Goal: Communication & Community: Participate in discussion

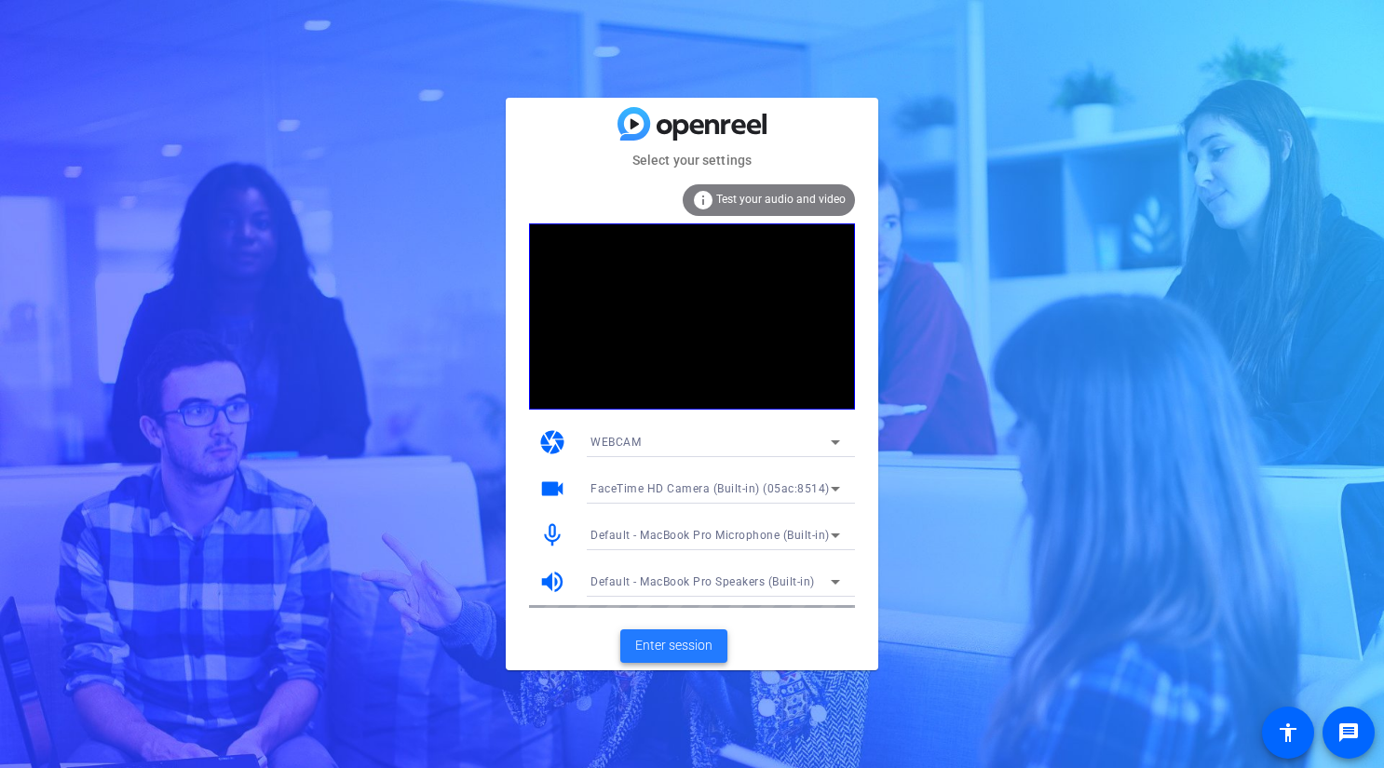
click at [679, 647] on span "Enter session" at bounding box center [673, 646] width 77 height 20
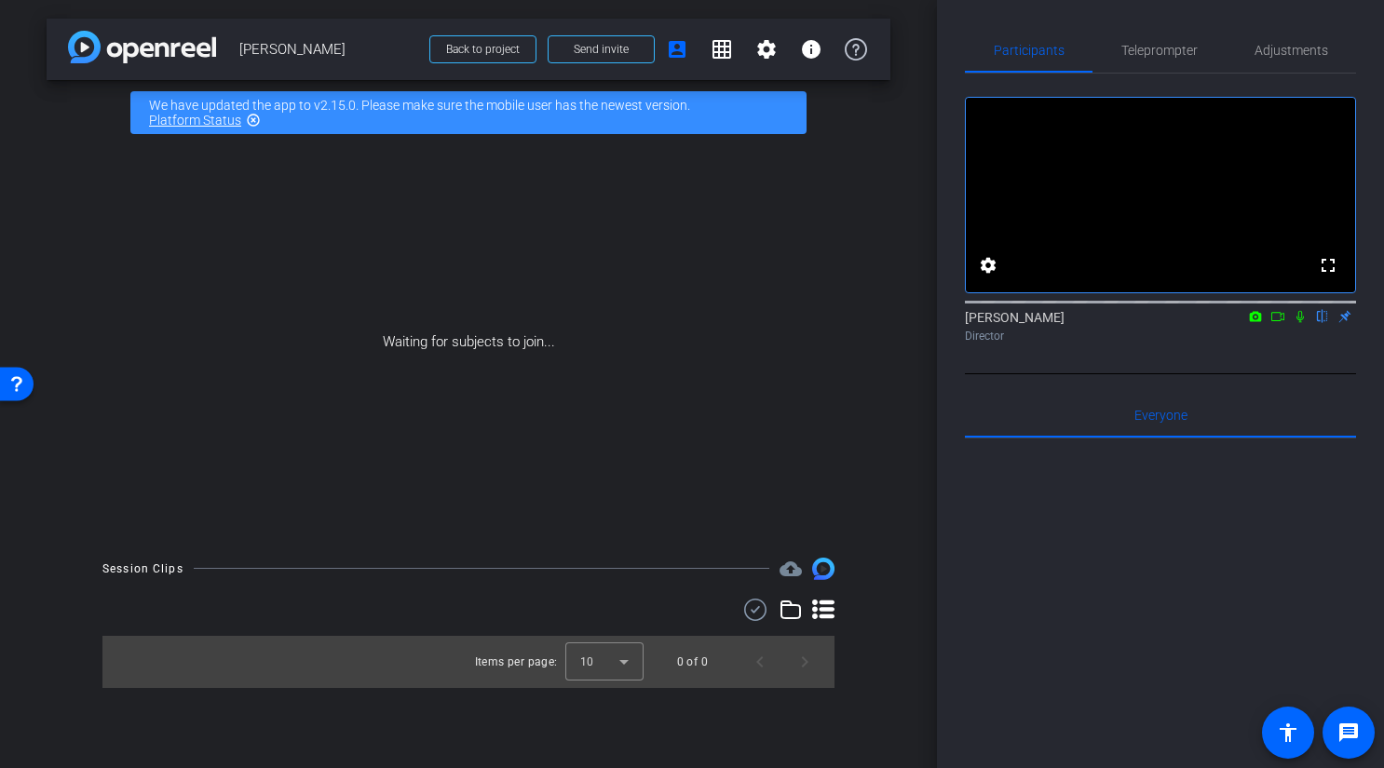
click at [1303, 323] on icon at bounding box center [1299, 316] width 15 height 13
click at [1278, 323] on icon at bounding box center [1277, 316] width 15 height 13
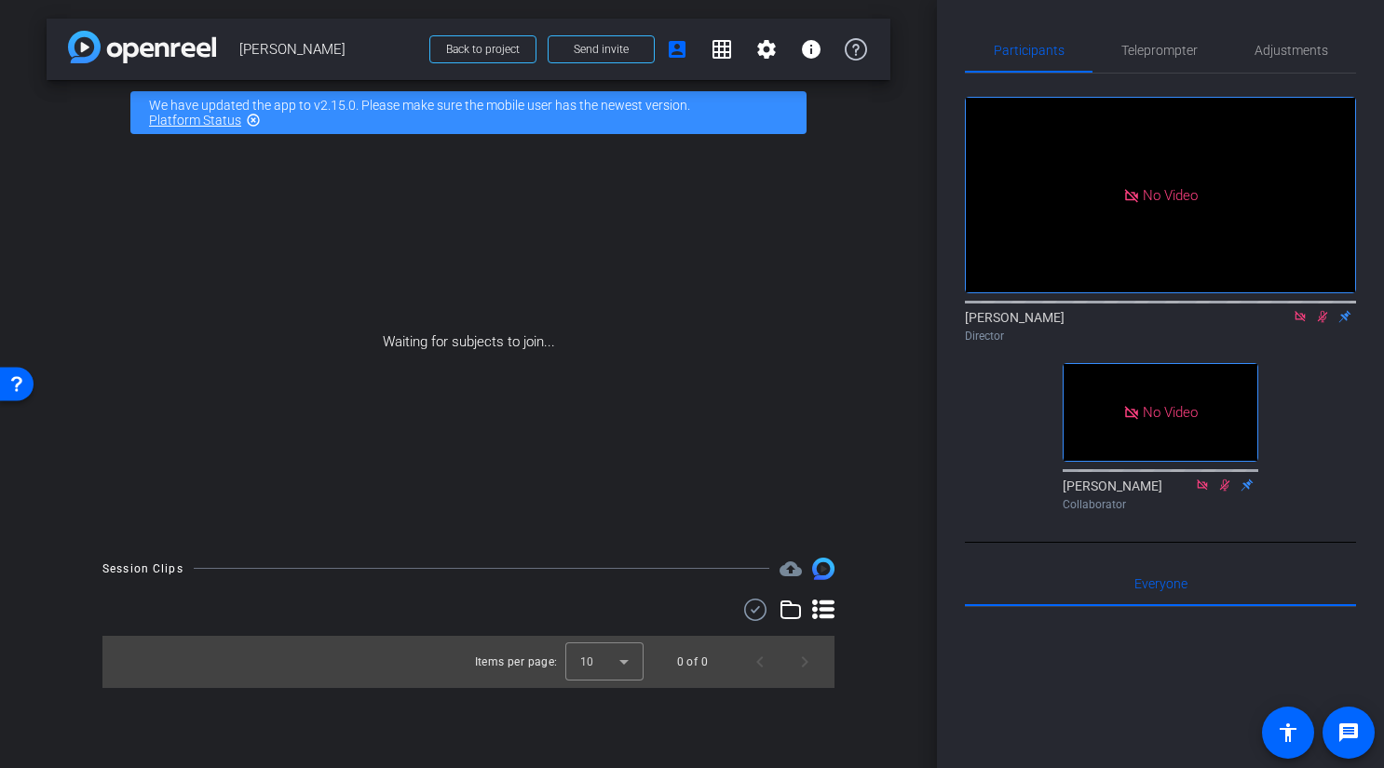
click at [1320, 323] on icon at bounding box center [1323, 317] width 10 height 12
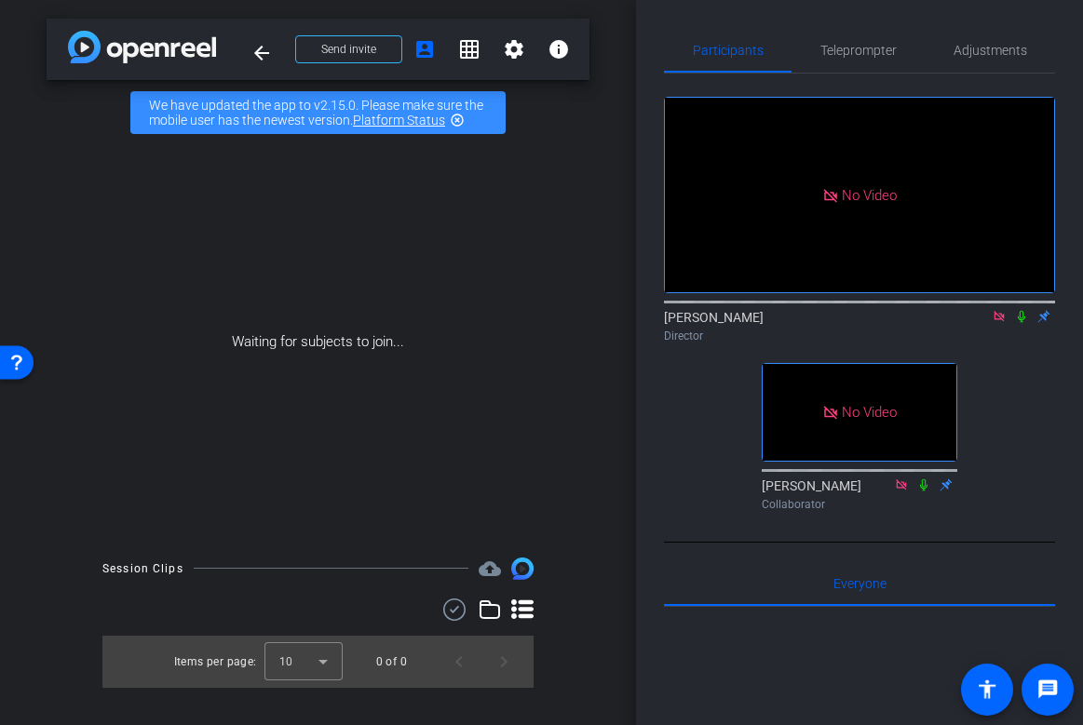
click at [1022, 323] on icon at bounding box center [1021, 316] width 15 height 13
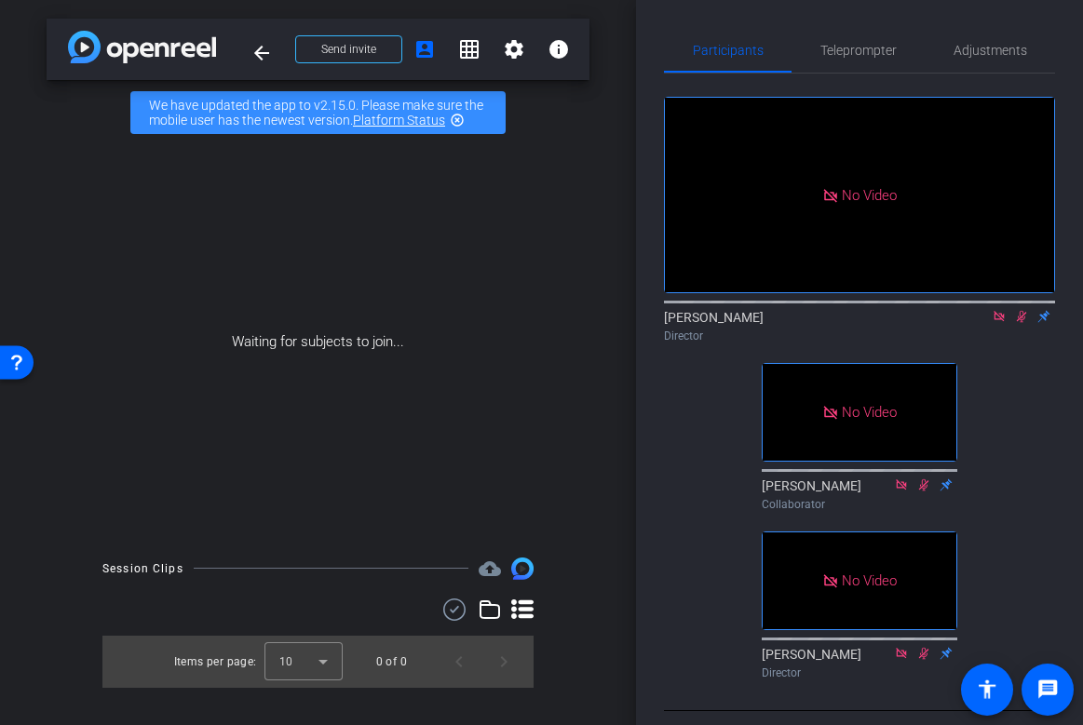
click at [1020, 323] on icon at bounding box center [1021, 316] width 15 height 13
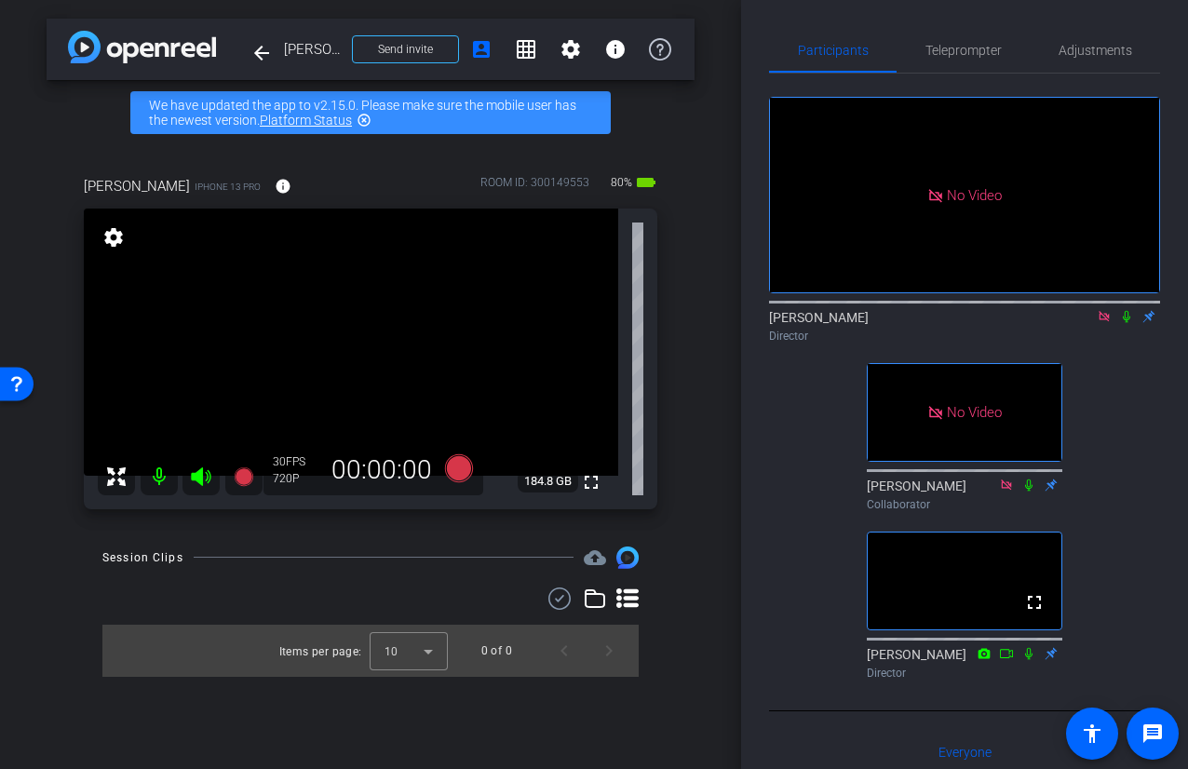
click at [1106, 323] on icon at bounding box center [1104, 316] width 15 height 13
click at [207, 473] on icon at bounding box center [201, 477] width 22 height 22
click at [207, 473] on div at bounding box center [180, 476] width 165 height 37
click at [204, 478] on div at bounding box center [180, 476] width 165 height 37
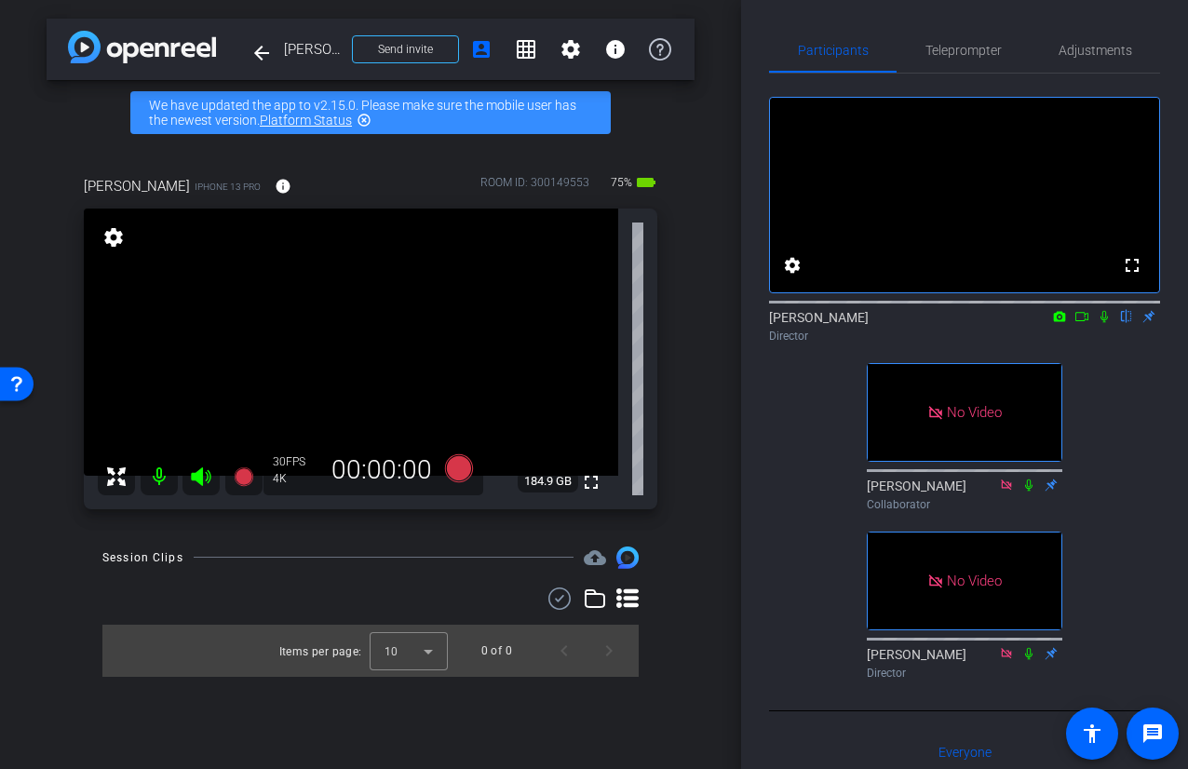
click at [1080, 323] on icon at bounding box center [1082, 316] width 15 height 13
click at [1114, 426] on div "No Video [PERSON_NAME] Director No Video [PERSON_NAME] Collaborator No Video [P…" at bounding box center [964, 381] width 391 height 614
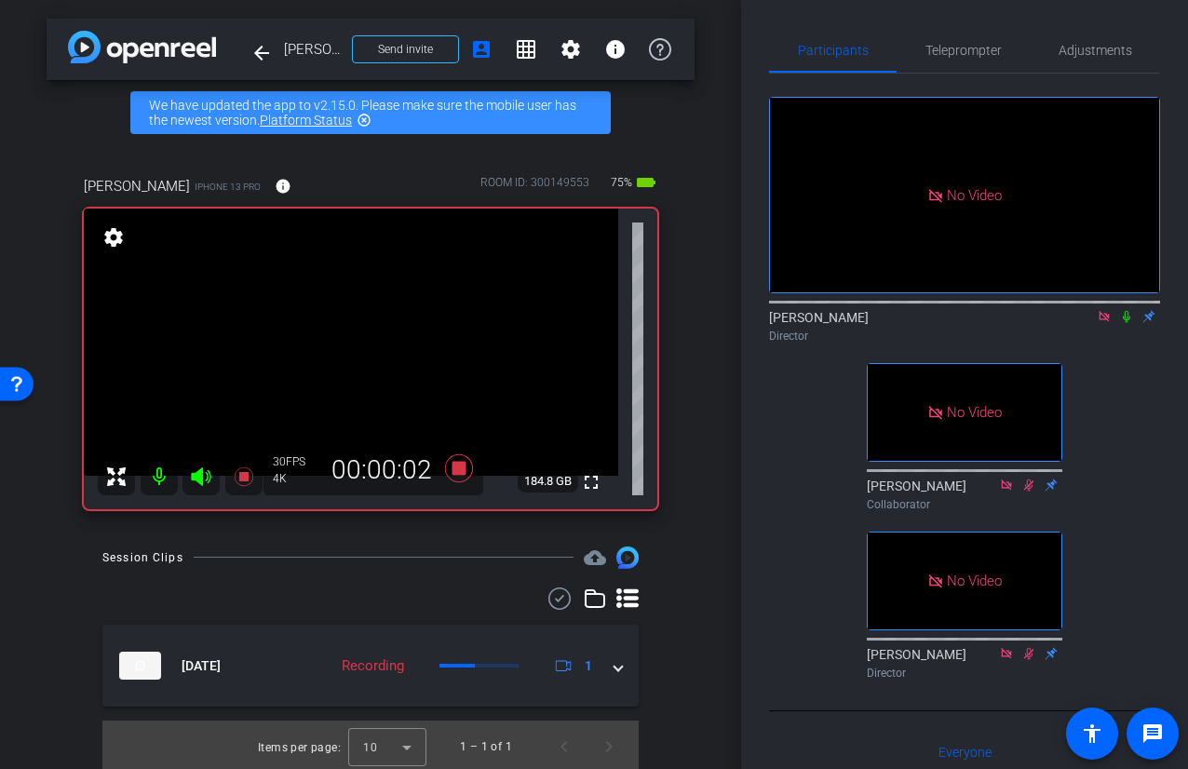
click at [1128, 323] on icon at bounding box center [1126, 317] width 7 height 12
click at [1130, 323] on icon at bounding box center [1126, 316] width 15 height 13
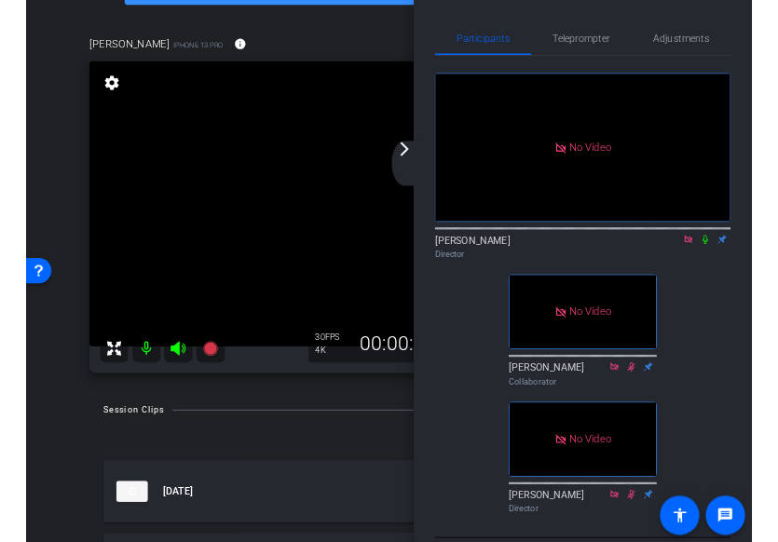
scroll to position [51, 0]
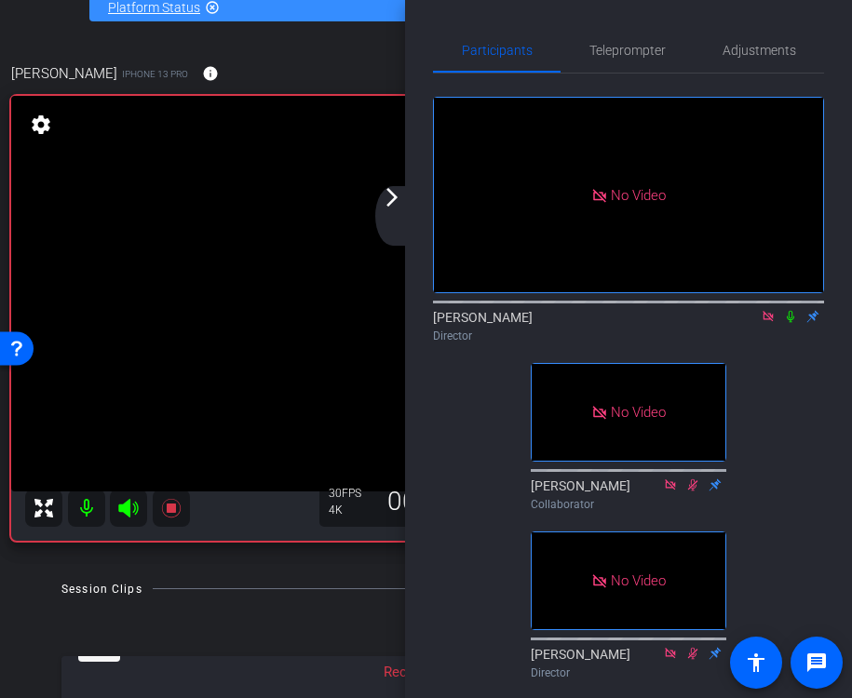
click at [795, 323] on icon at bounding box center [790, 316] width 15 height 13
click at [790, 323] on icon at bounding box center [791, 317] width 10 height 12
click at [791, 323] on icon at bounding box center [790, 316] width 15 height 13
click at [792, 323] on icon at bounding box center [790, 316] width 15 height 13
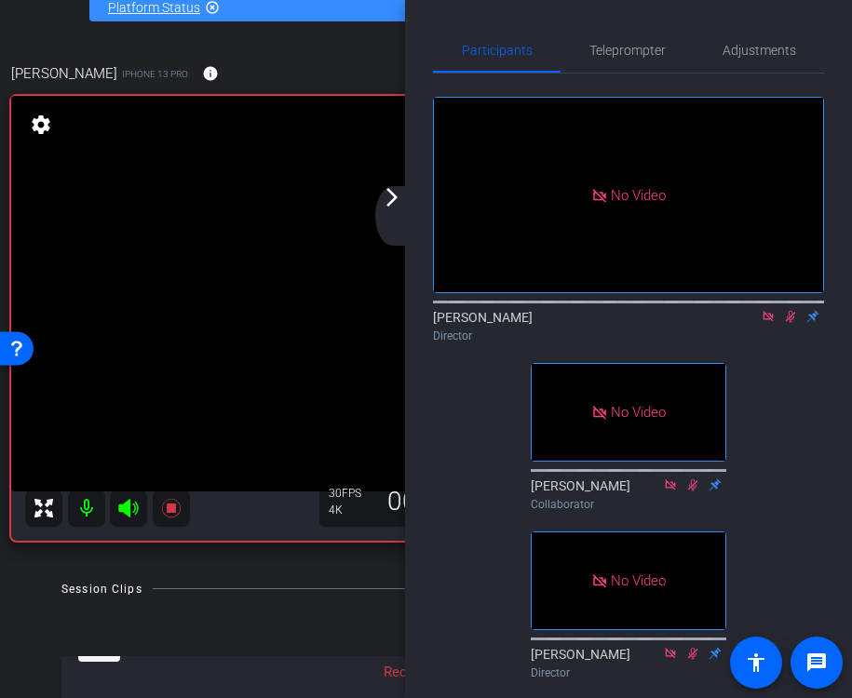
click at [788, 323] on icon at bounding box center [790, 316] width 15 height 13
click at [792, 323] on icon at bounding box center [790, 316] width 15 height 13
click at [790, 323] on icon at bounding box center [790, 317] width 7 height 12
click at [813, 510] on div "No Video [PERSON_NAME] Director No Video [PERSON_NAME] Collaborator No Video [P…" at bounding box center [628, 381] width 391 height 614
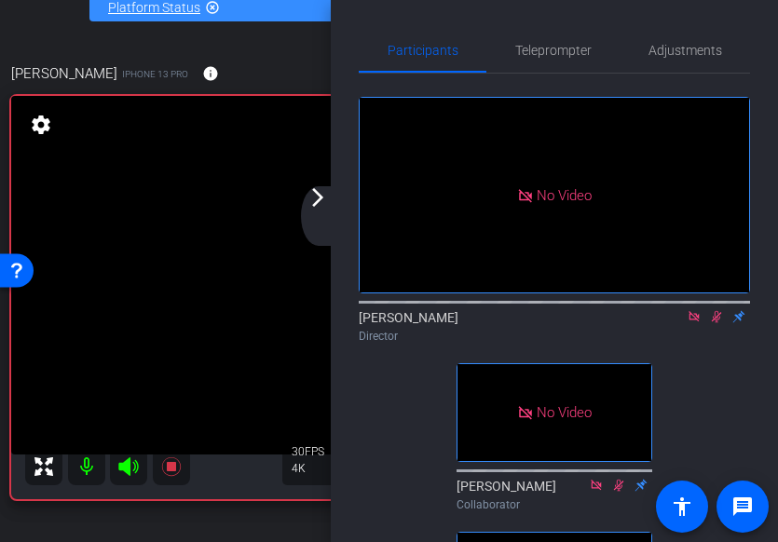
click at [717, 323] on icon at bounding box center [716, 317] width 10 height 12
click at [714, 323] on icon at bounding box center [715, 317] width 7 height 12
click at [711, 345] on div "Director" at bounding box center [554, 336] width 391 height 17
click at [717, 323] on icon at bounding box center [716, 317] width 10 height 12
click at [718, 323] on icon at bounding box center [716, 316] width 15 height 13
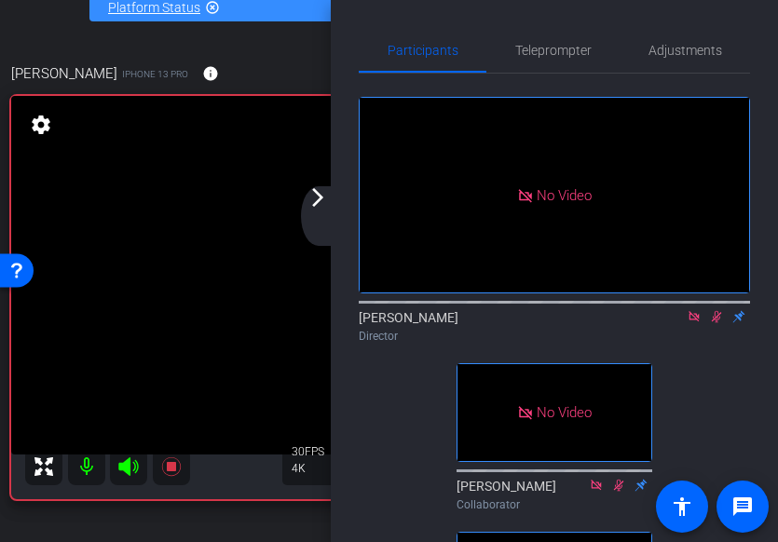
click at [712, 350] on div "[PERSON_NAME] Director" at bounding box center [554, 321] width 391 height 57
click at [715, 323] on icon at bounding box center [716, 317] width 10 height 12
click at [715, 323] on icon at bounding box center [716, 316] width 15 height 13
click at [715, 323] on icon at bounding box center [716, 317] width 10 height 12
click at [717, 323] on icon at bounding box center [715, 317] width 7 height 12
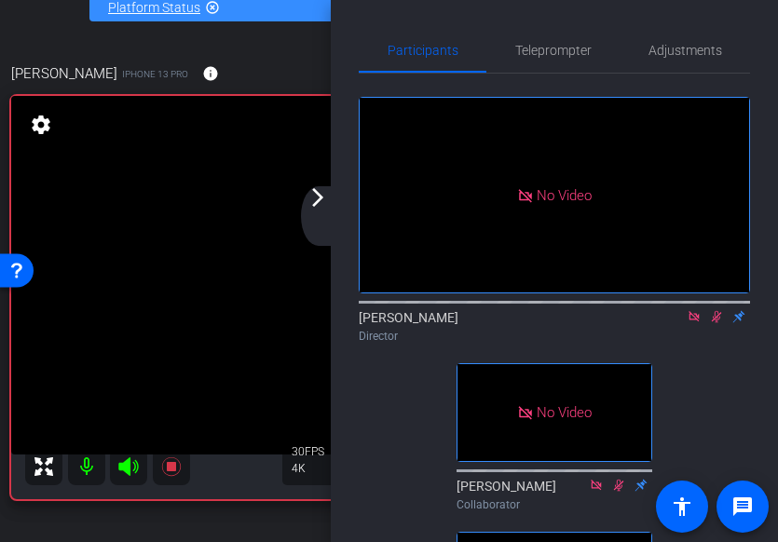
click at [718, 323] on icon at bounding box center [716, 316] width 15 height 13
click at [717, 323] on icon at bounding box center [715, 317] width 7 height 12
click at [717, 323] on icon at bounding box center [716, 317] width 10 height 12
click at [717, 323] on icon at bounding box center [715, 317] width 7 height 12
click at [717, 323] on icon at bounding box center [716, 317] width 10 height 12
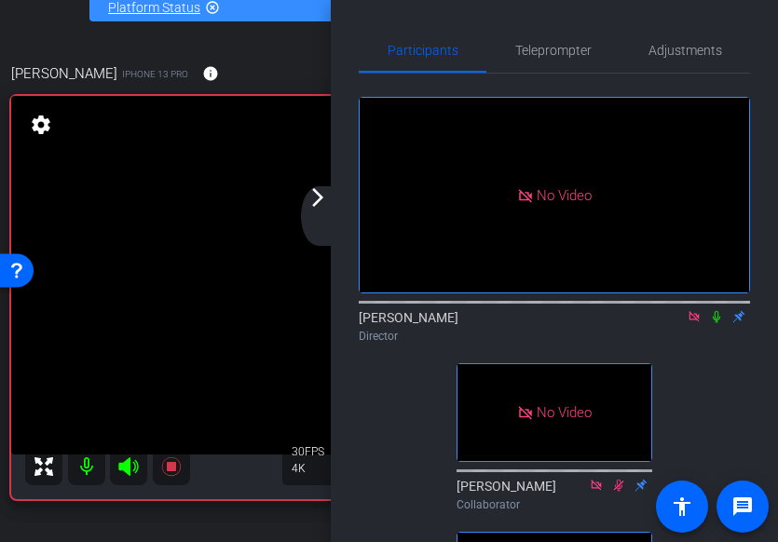
click at [717, 323] on icon at bounding box center [715, 317] width 7 height 12
click at [718, 323] on icon at bounding box center [716, 316] width 15 height 13
click at [714, 323] on icon at bounding box center [715, 317] width 7 height 12
click at [719, 323] on icon at bounding box center [716, 317] width 10 height 12
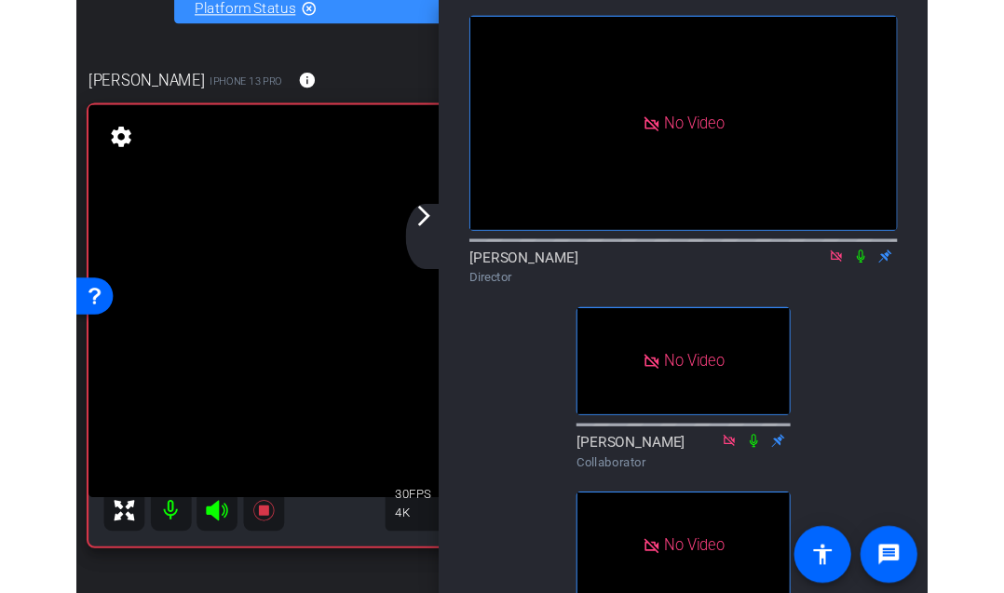
scroll to position [86, 0]
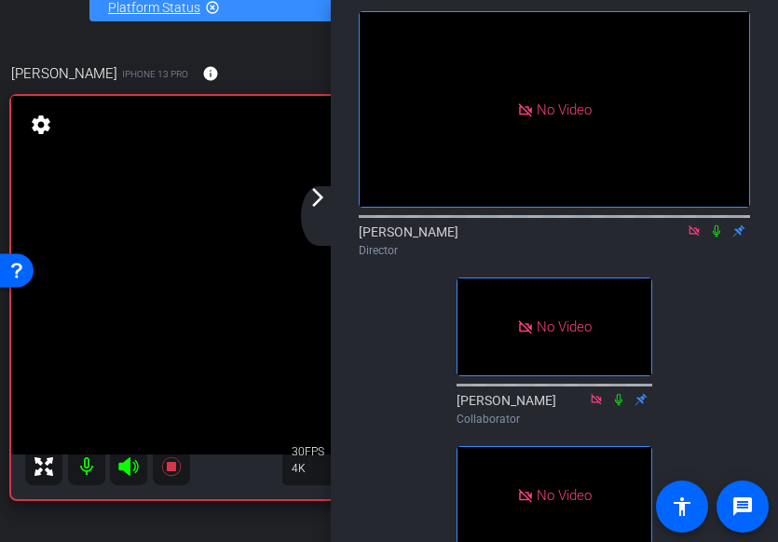
click at [718, 237] on icon at bounding box center [715, 231] width 7 height 12
click at [717, 237] on icon at bounding box center [716, 230] width 15 height 13
click at [716, 237] on icon at bounding box center [715, 231] width 7 height 12
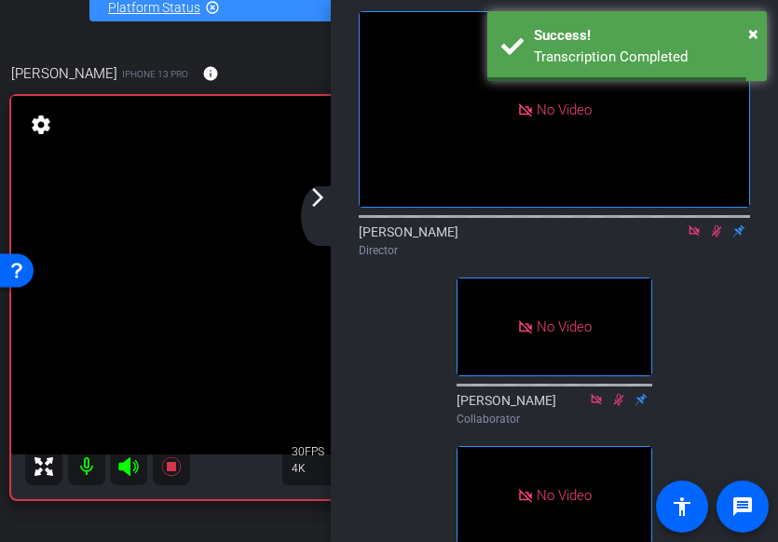
click at [716, 237] on icon at bounding box center [716, 231] width 10 height 12
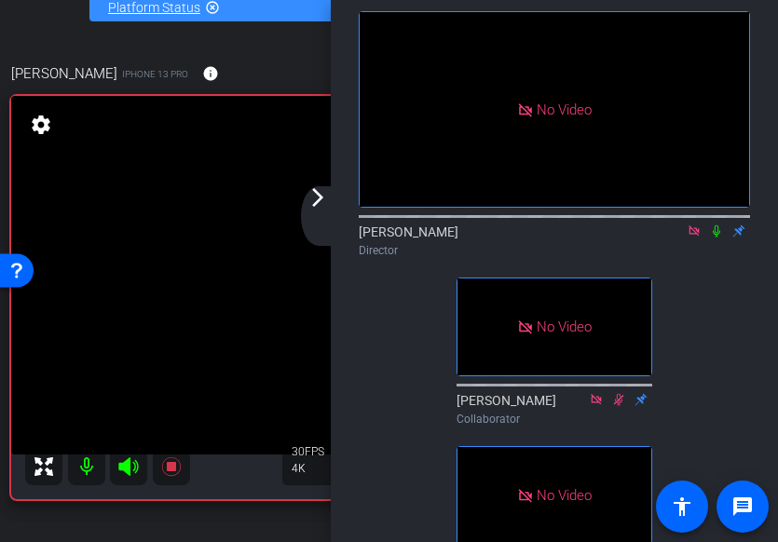
click at [718, 237] on icon at bounding box center [716, 230] width 15 height 13
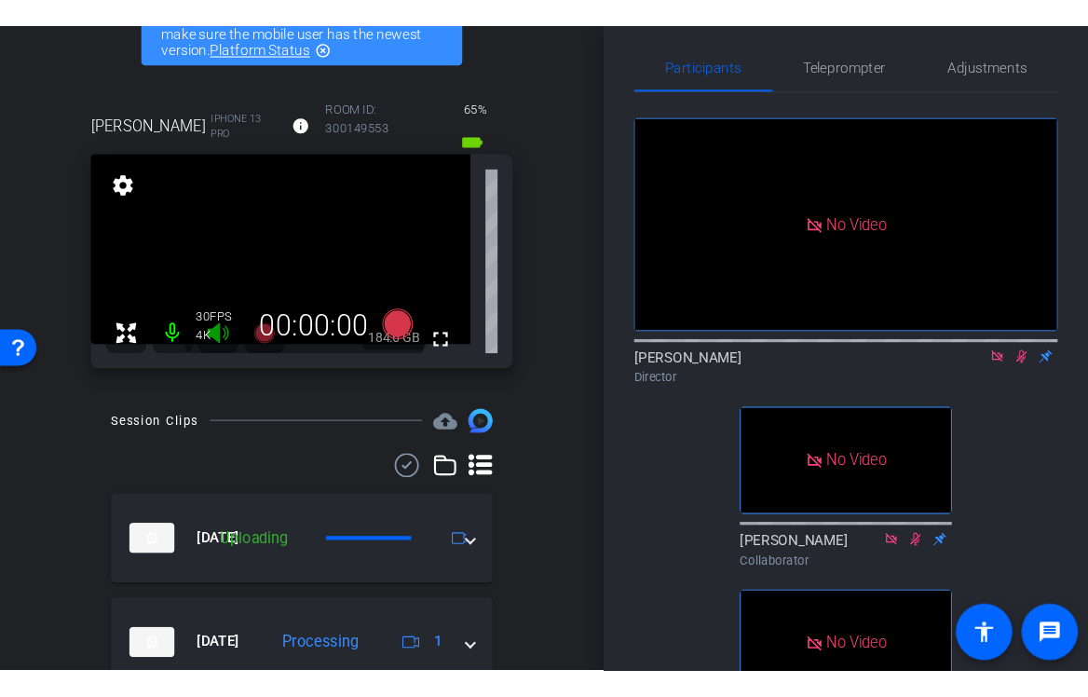
scroll to position [0, 0]
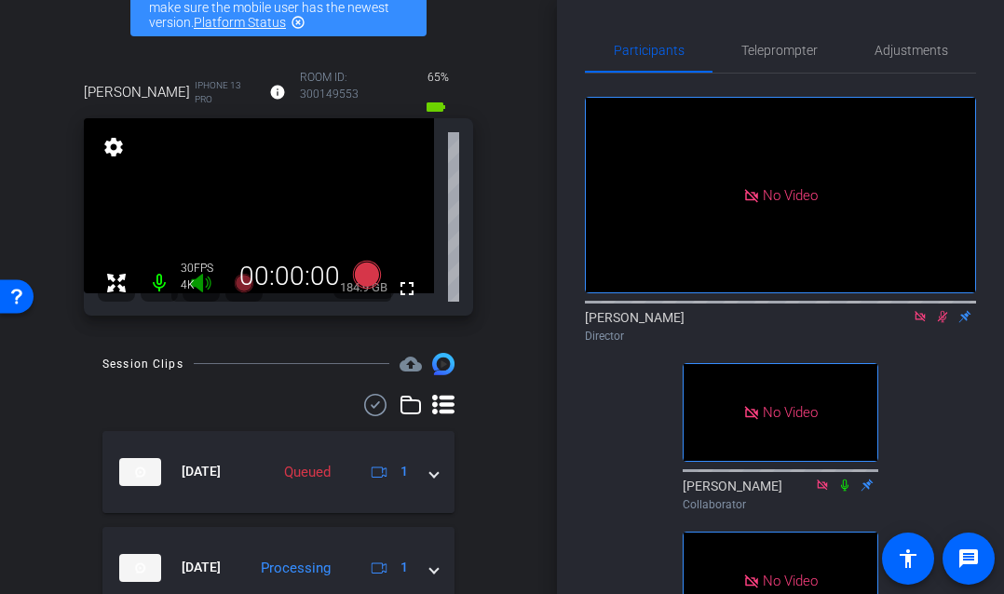
click at [947, 323] on icon at bounding box center [942, 316] width 15 height 13
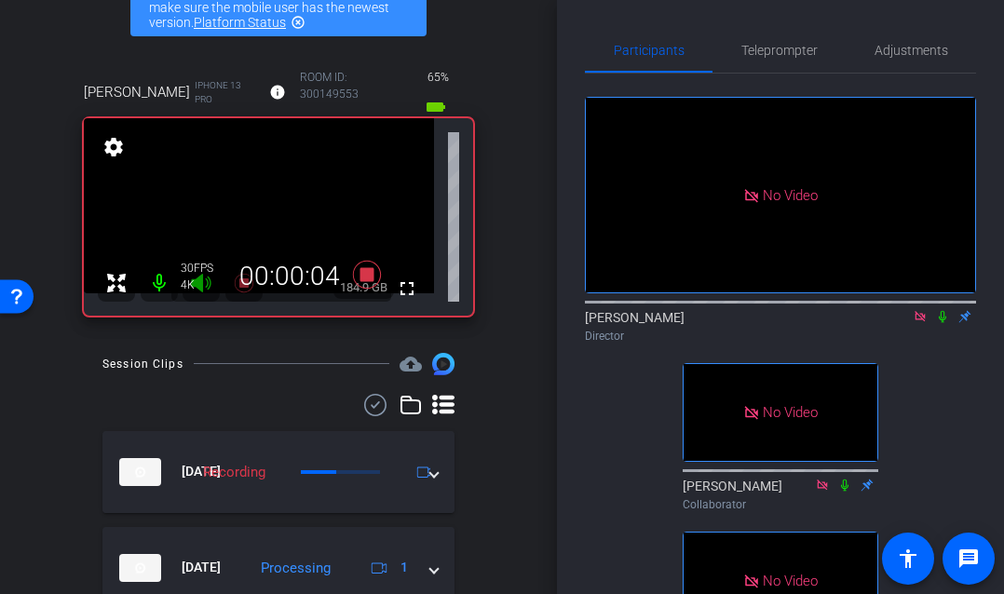
click at [945, 323] on icon at bounding box center [942, 316] width 15 height 13
click at [945, 323] on icon at bounding box center [943, 317] width 10 height 12
click at [945, 323] on icon at bounding box center [942, 317] width 7 height 12
click at [941, 323] on icon at bounding box center [942, 316] width 15 height 13
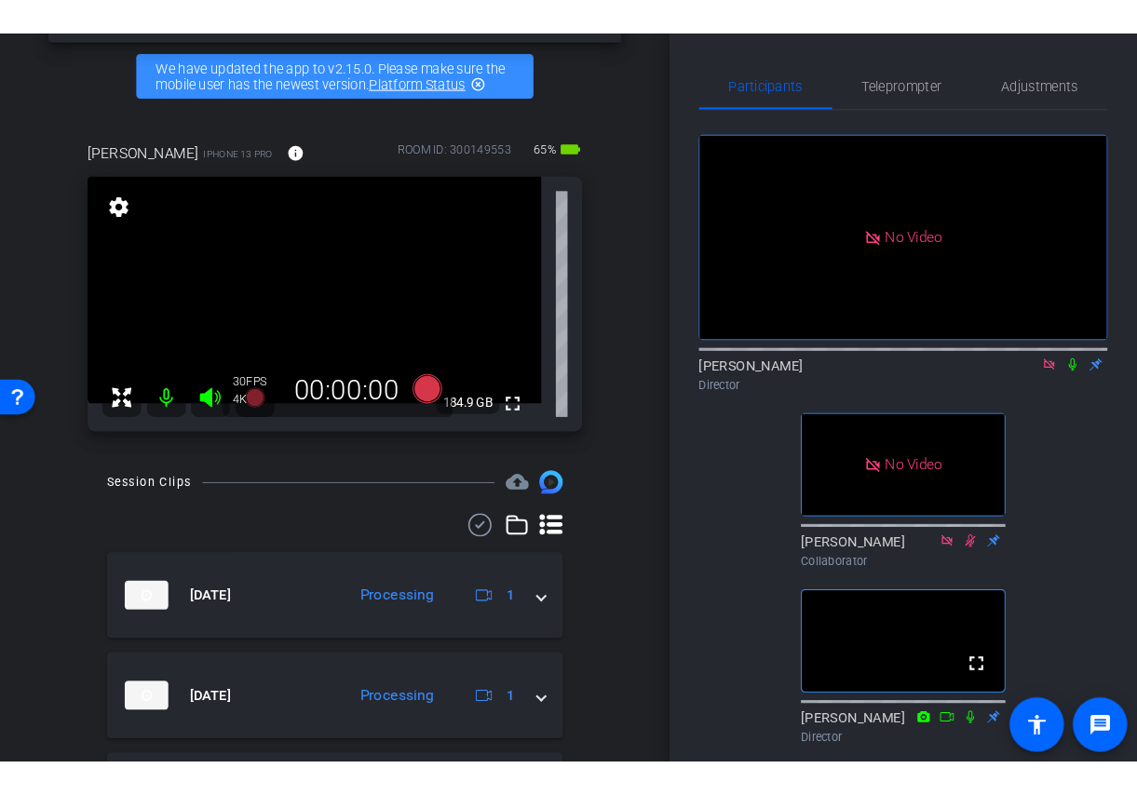
scroll to position [42, 0]
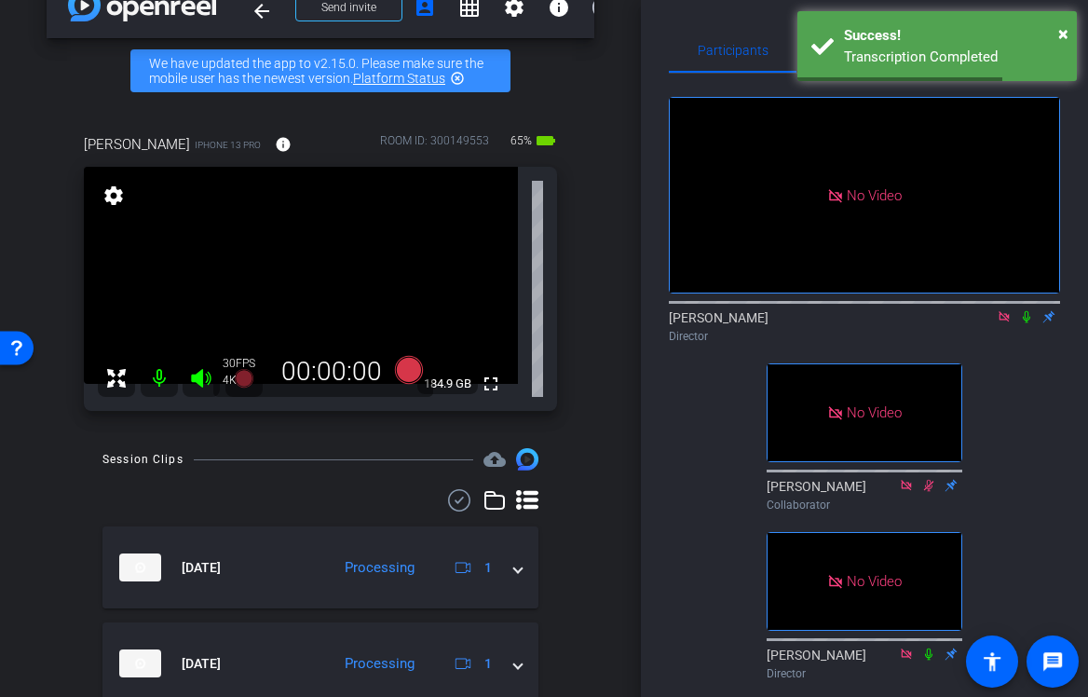
click at [1004, 321] on icon at bounding box center [1003, 316] width 10 height 10
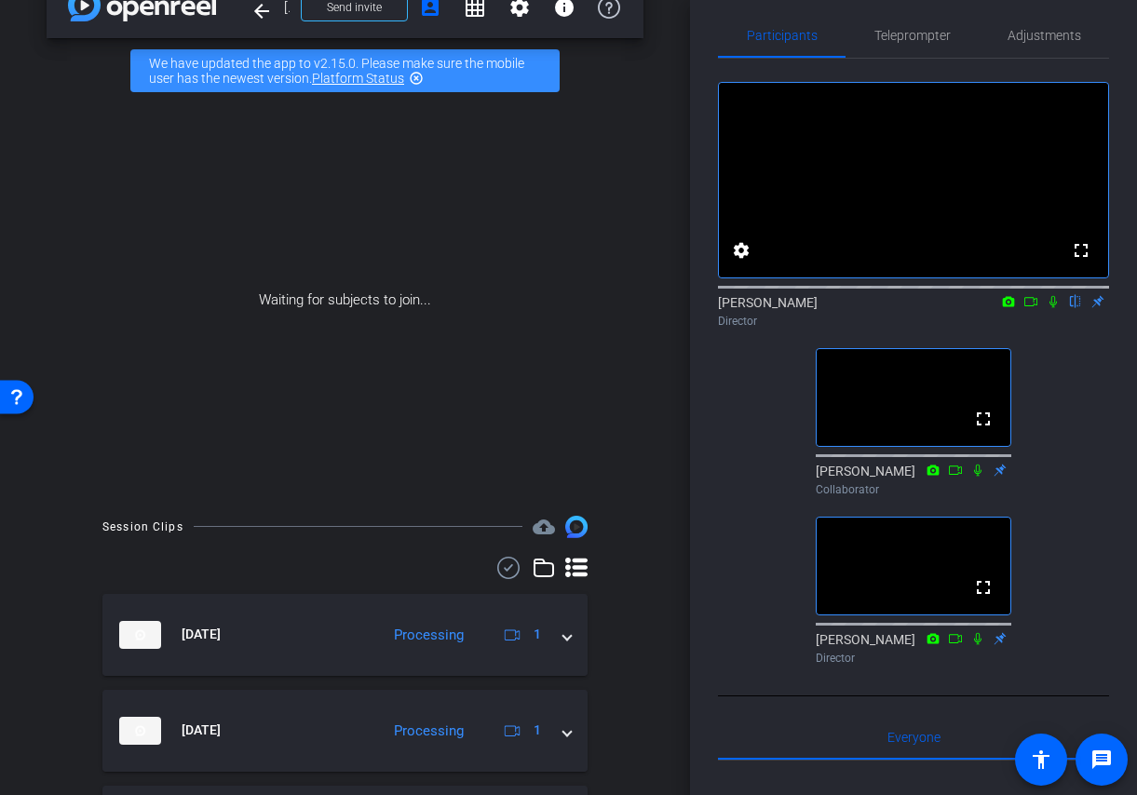
scroll to position [0, 0]
